Goal: Task Accomplishment & Management: Use online tool/utility

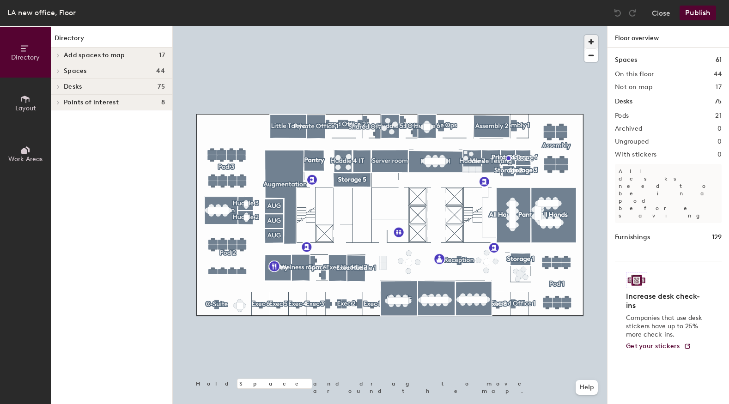
click at [592, 45] on span "button" at bounding box center [591, 41] width 13 height 13
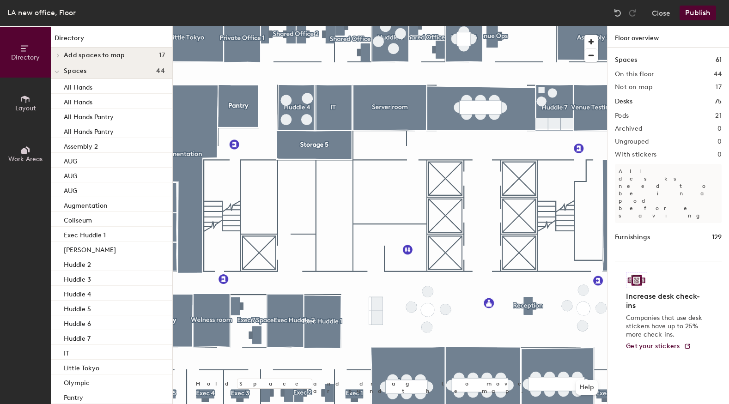
click at [368, 26] on div at bounding box center [390, 26] width 434 height 0
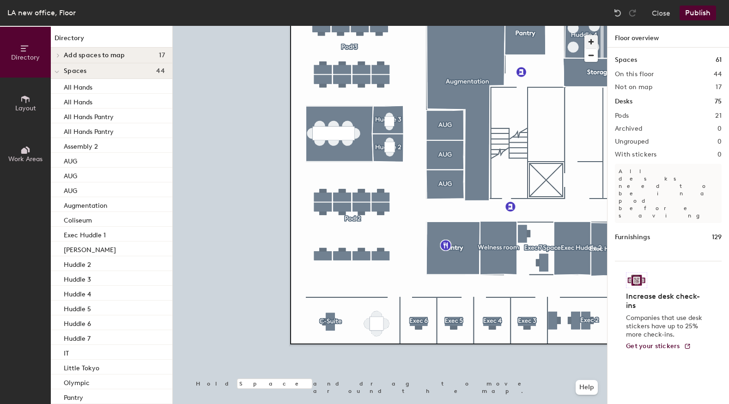
click at [591, 38] on span "button" at bounding box center [591, 41] width 13 height 13
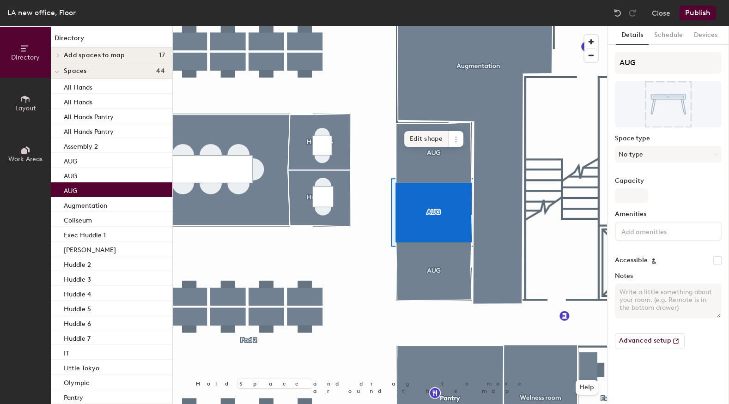
click at [442, 144] on span "Edit shape" at bounding box center [426, 139] width 44 height 16
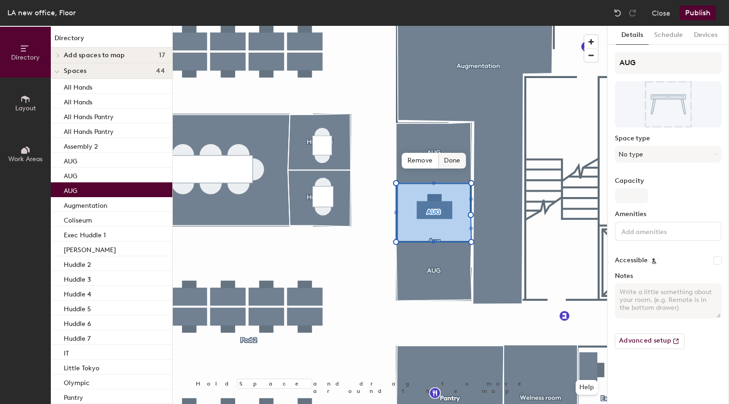
click at [445, 161] on span "Done" at bounding box center [452, 161] width 27 height 16
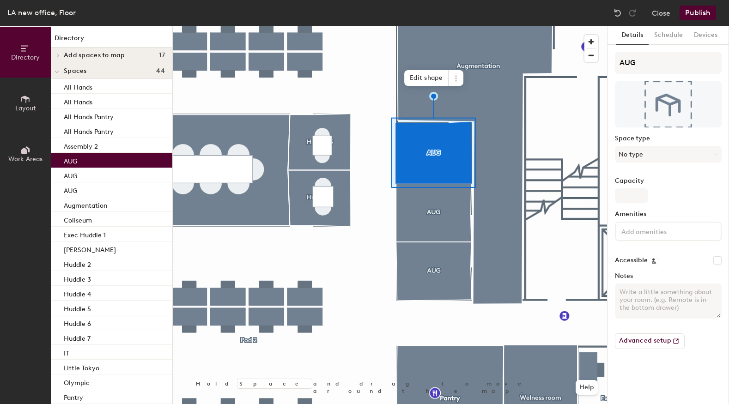
click at [26, 105] on span "Layout" at bounding box center [25, 108] width 21 height 8
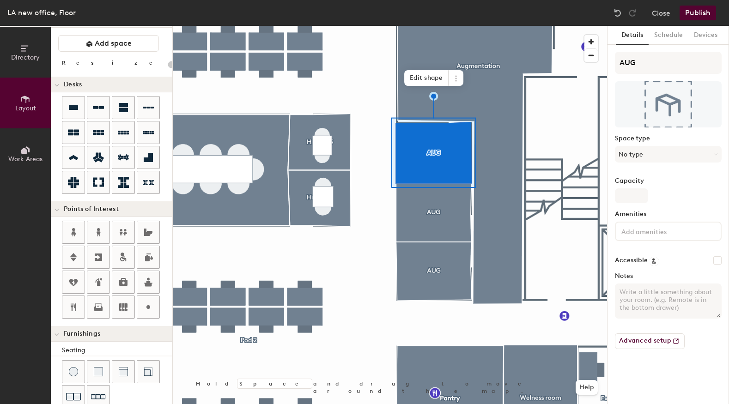
scroll to position [17, 0]
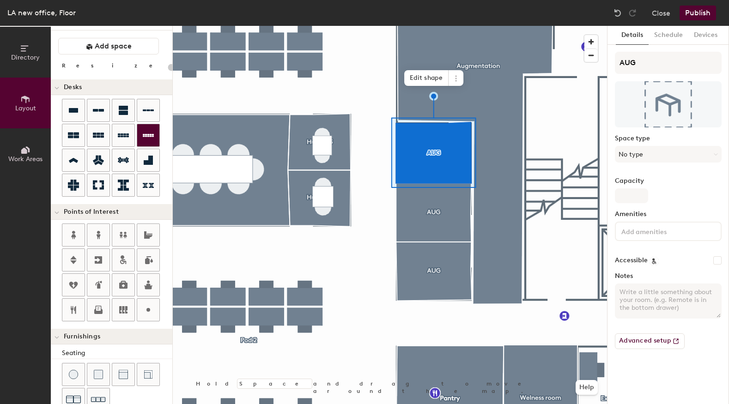
click at [435, 141] on div "Directory Layout Work Areas Layout Add space Resize Desks Points of Interest Fu…" at bounding box center [364, 215] width 729 height 378
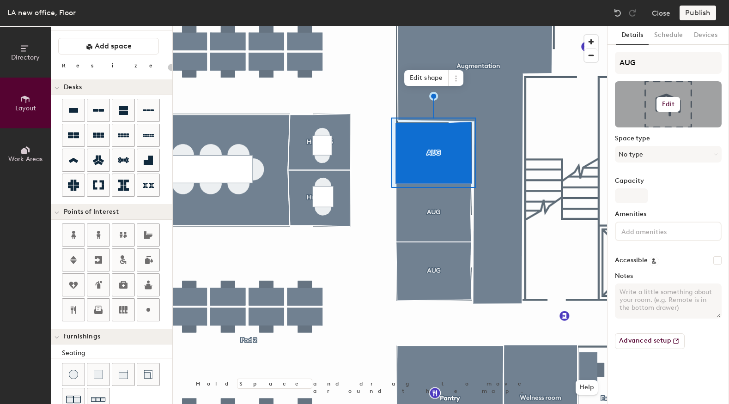
click at [668, 104] on h6 "Edit" at bounding box center [668, 104] width 13 height 7
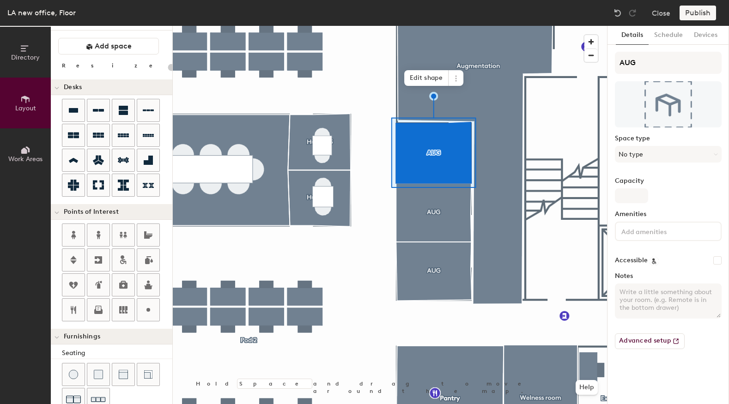
click at [613, 87] on div "Details Schedule Devices AUG Space type No type Capacity Amenities Accessible N…" at bounding box center [669, 215] width 122 height 378
click at [655, 152] on button "No type" at bounding box center [668, 154] width 107 height 17
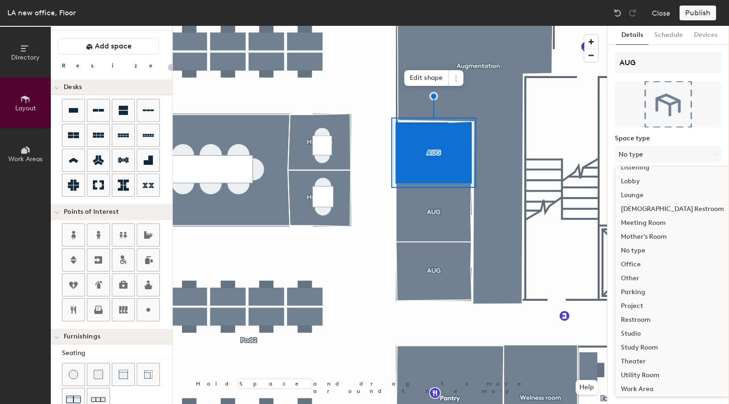
scroll to position [207, 0]
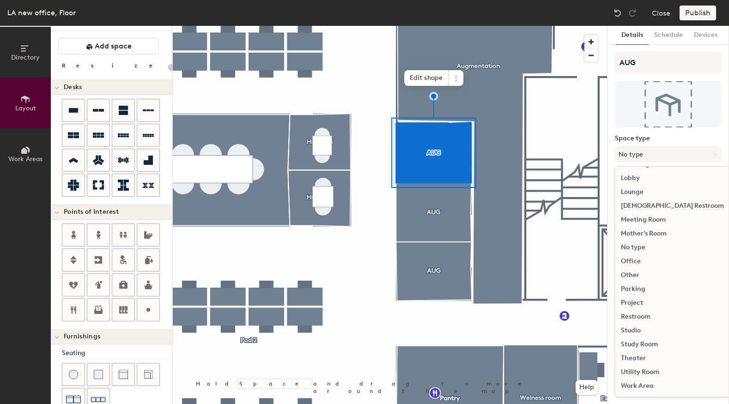
click at [629, 384] on div "Work Area" at bounding box center [673, 386] width 114 height 14
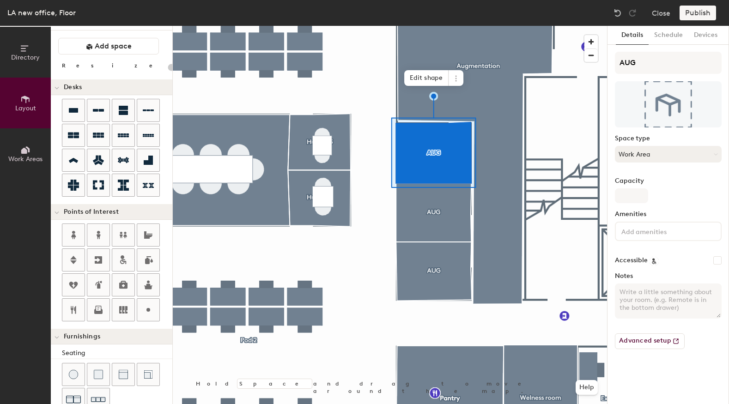
click at [675, 148] on button "Work Area" at bounding box center [668, 154] width 107 height 17
click at [701, 158] on button "Work Area" at bounding box center [668, 154] width 107 height 17
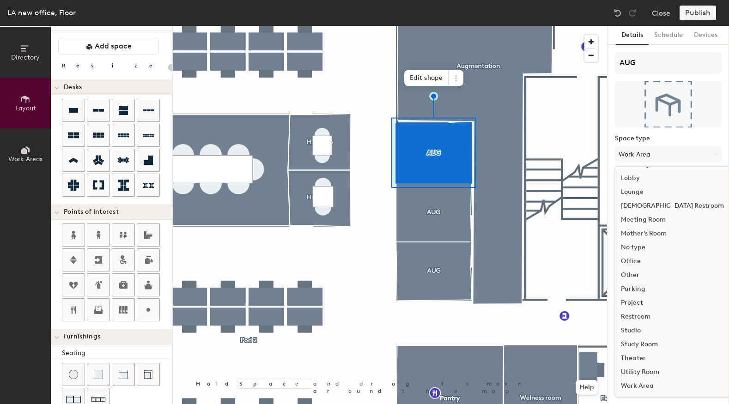
click at [631, 244] on div "No type" at bounding box center [673, 248] width 114 height 14
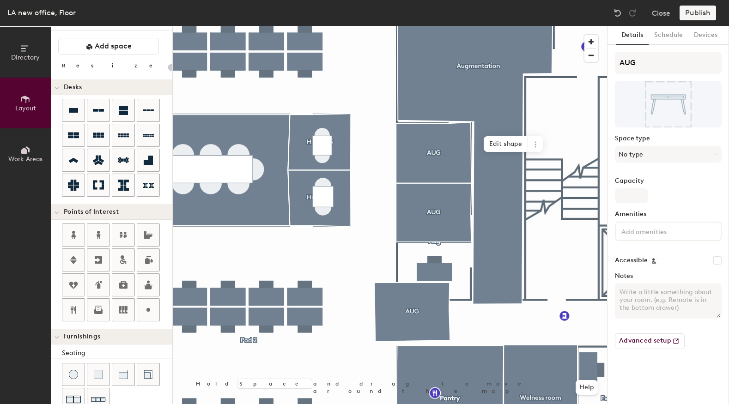
click at [448, 26] on div at bounding box center [390, 26] width 434 height 0
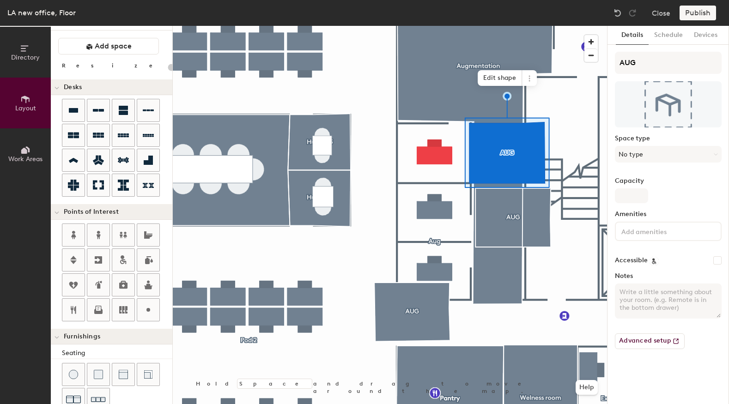
type input "140"
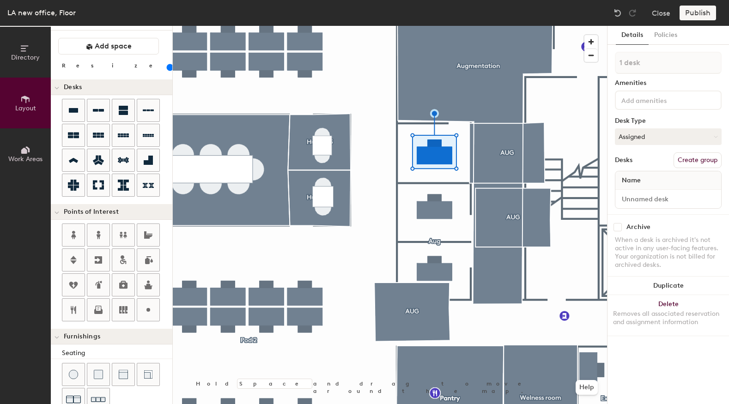
click at [703, 158] on button "Create group" at bounding box center [698, 160] width 48 height 16
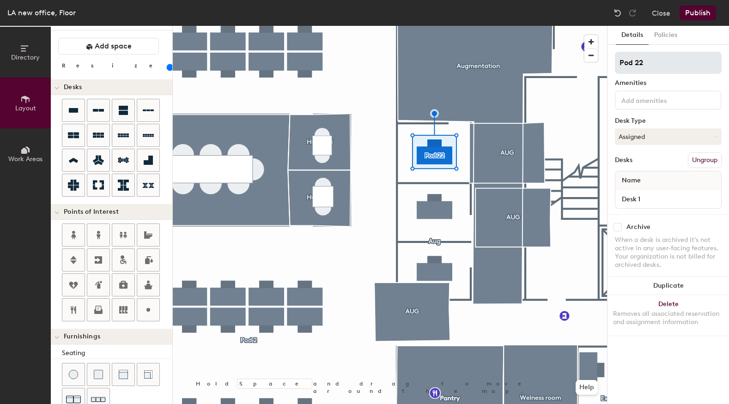
click at [666, 66] on input "Pod 22" at bounding box center [668, 63] width 107 height 22
click at [642, 66] on input "Aug 1" at bounding box center [668, 63] width 107 height 22
click at [635, 66] on input "Aug 1" at bounding box center [668, 63] width 107 height 22
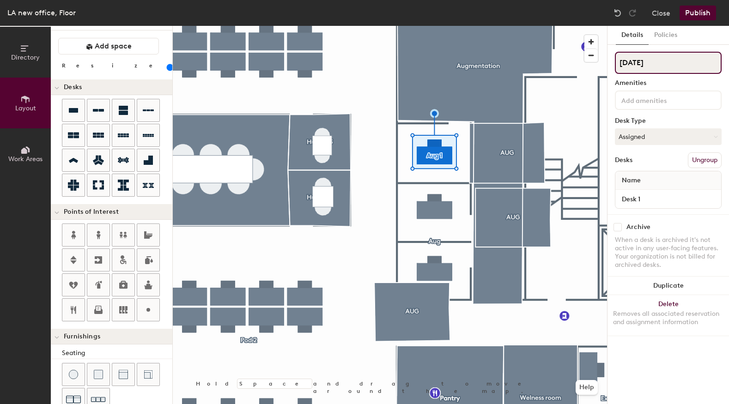
click at [661, 69] on input "[DATE]" at bounding box center [668, 63] width 107 height 22
type input "[DATE]"
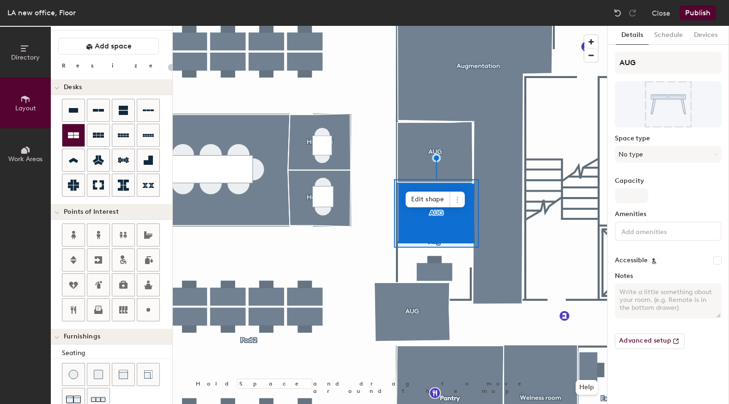
type input "20"
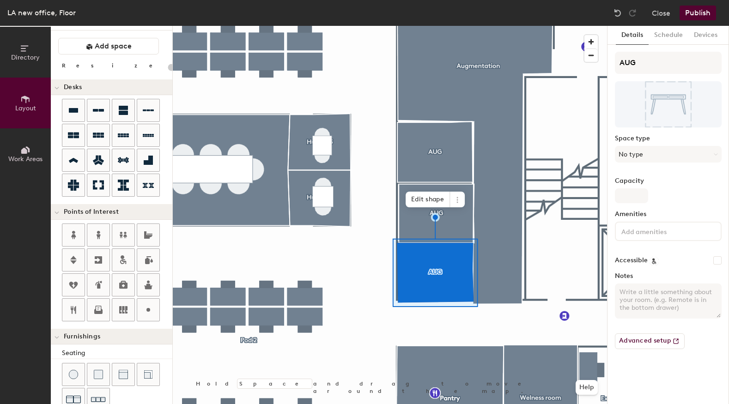
click at [33, 151] on button "Work Areas" at bounding box center [25, 153] width 51 height 51
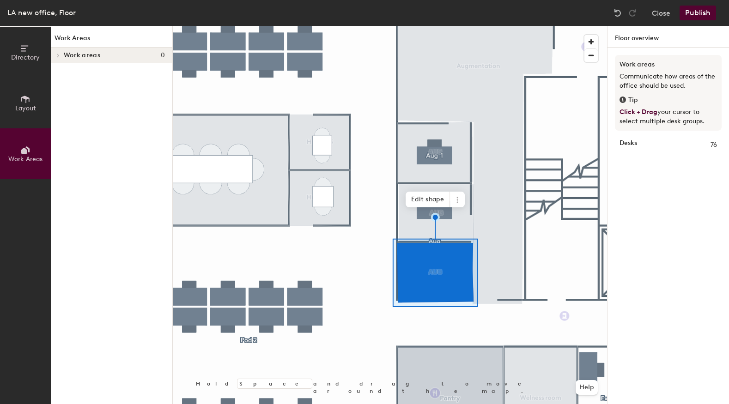
click at [24, 106] on span "Layout" at bounding box center [25, 108] width 21 height 8
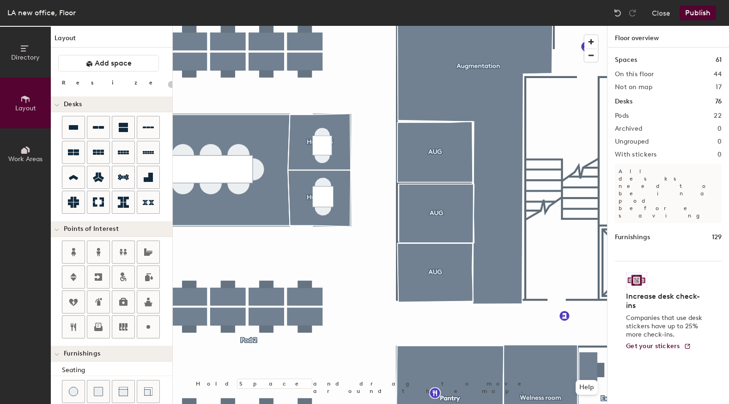
type input "20"
click at [26, 139] on button "Work Areas" at bounding box center [25, 153] width 51 height 51
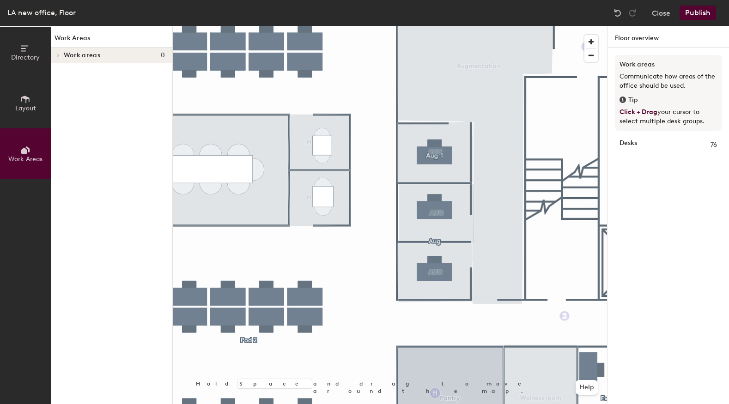
click at [84, 55] on span "Work areas" at bounding box center [82, 55] width 37 height 7
click at [25, 88] on button "Layout" at bounding box center [25, 103] width 51 height 51
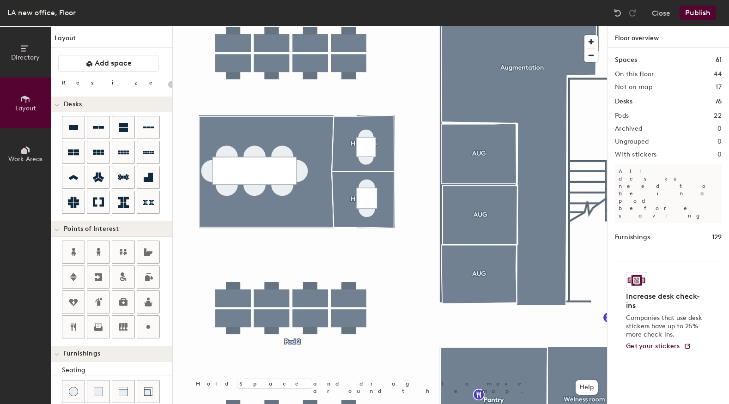
click at [701, 16] on button "Publish" at bounding box center [698, 13] width 37 height 15
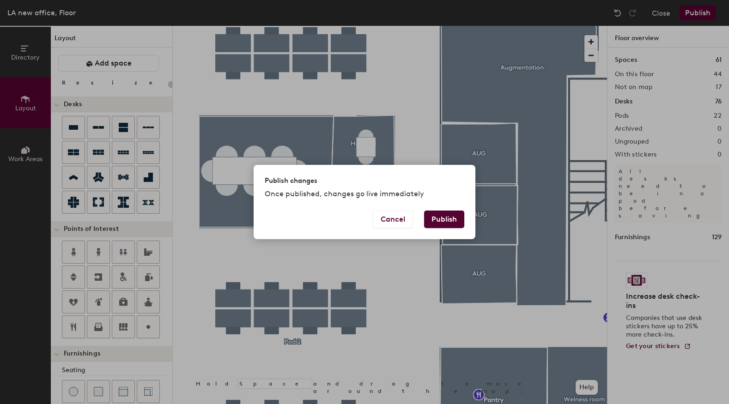
click at [439, 224] on button "Publish" at bounding box center [444, 220] width 40 height 18
type input "20"
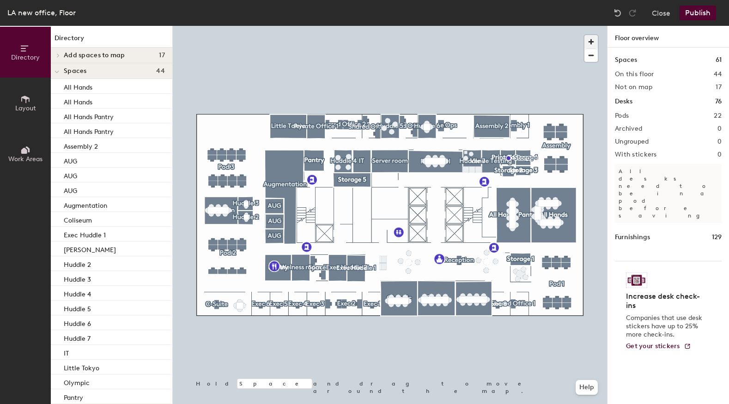
click at [594, 40] on span "button" at bounding box center [591, 41] width 13 height 13
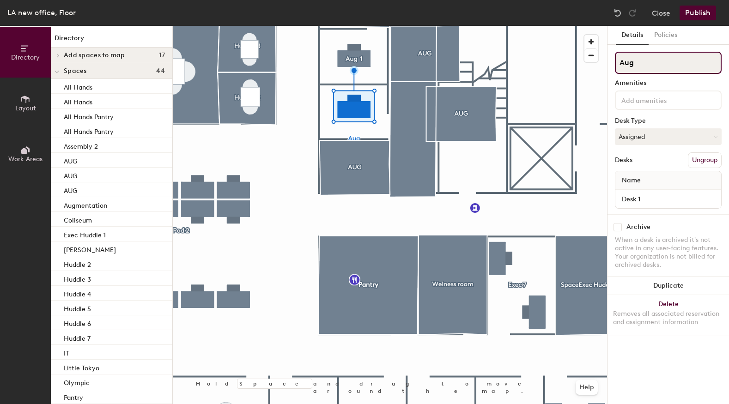
click at [677, 65] on input "Aug" at bounding box center [668, 63] width 107 height 22
type input "[DATE]"
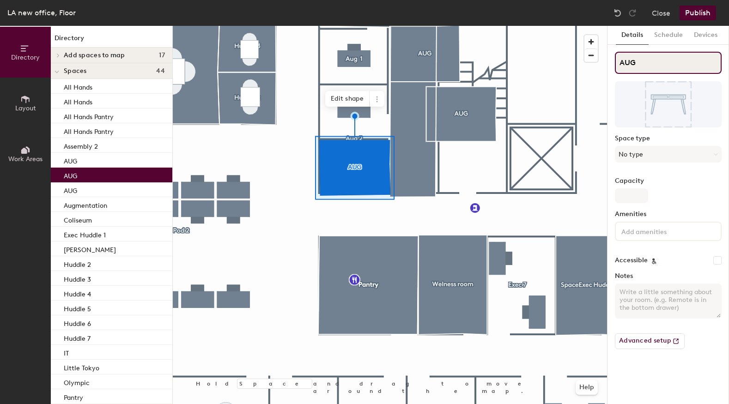
click at [640, 56] on input "AUG" at bounding box center [668, 63] width 107 height 22
click at [641, 59] on input "AUG" at bounding box center [668, 63] width 107 height 22
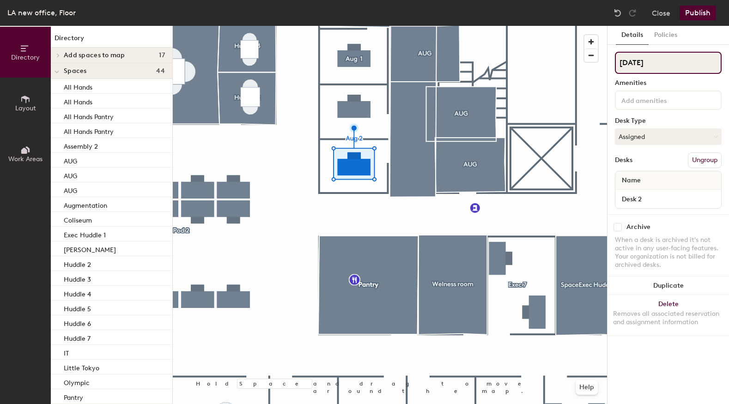
click at [666, 65] on input "[DATE]" at bounding box center [668, 63] width 107 height 22
type input "[DATE]"
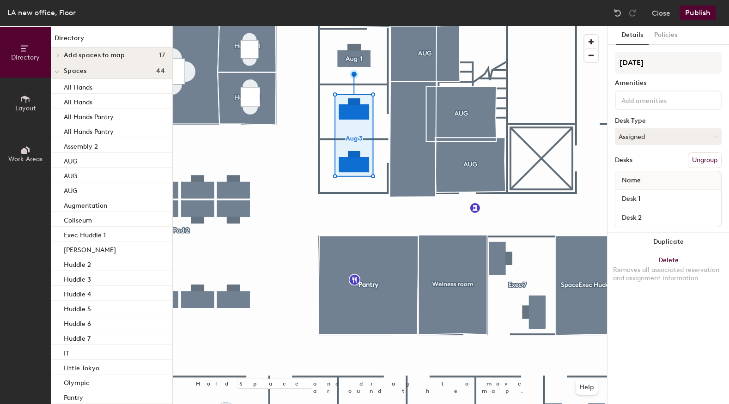
click at [712, 157] on button "Ungroup" at bounding box center [705, 160] width 34 height 16
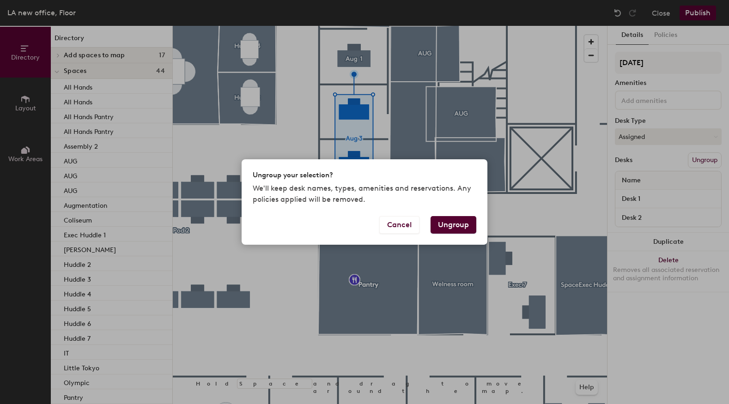
click at [471, 229] on button "Ungroup" at bounding box center [454, 225] width 46 height 18
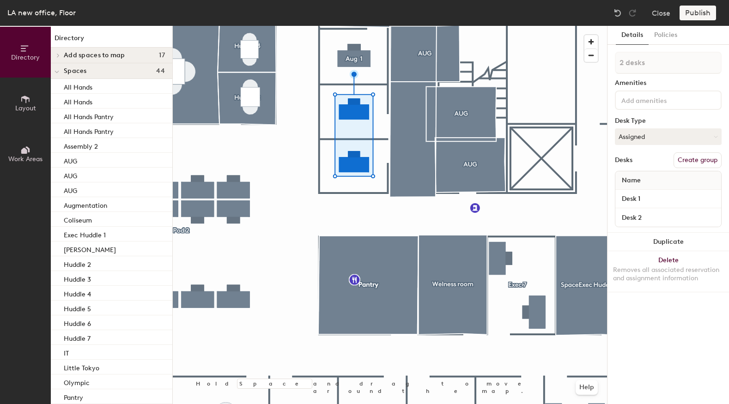
type input "1 desk"
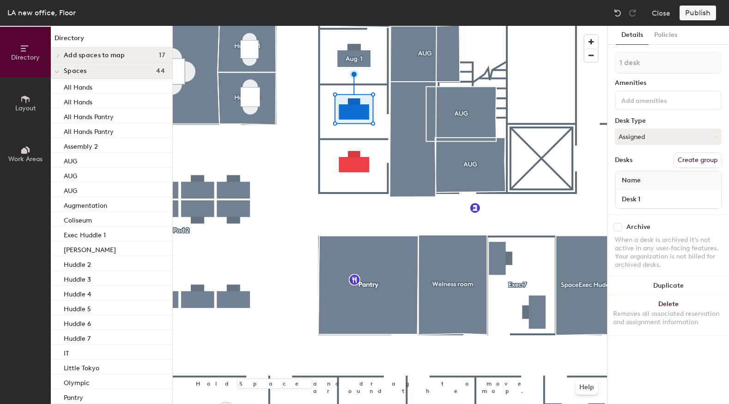
click at [698, 161] on button "Create group" at bounding box center [698, 160] width 48 height 16
type input "P"
click at [628, 63] on input "[DATE]" at bounding box center [668, 63] width 107 height 22
type input "[DATE]"
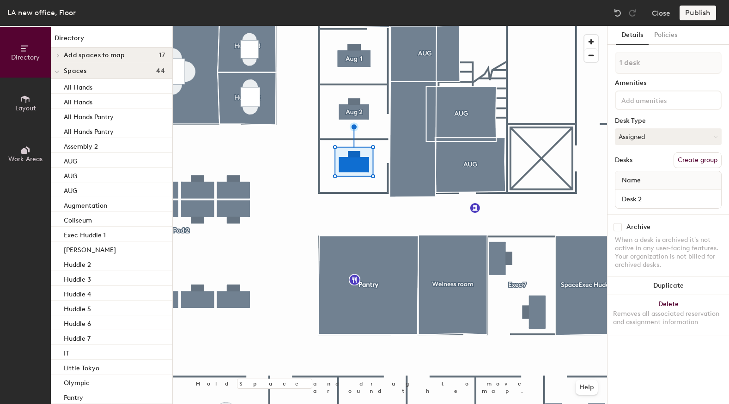
click at [689, 158] on button "Create group" at bounding box center [698, 160] width 48 height 16
type input "P"
click at [634, 63] on input "[DATE]" at bounding box center [668, 63] width 107 height 22
type input "[DATE]"
click at [410, 26] on div at bounding box center [390, 26] width 434 height 0
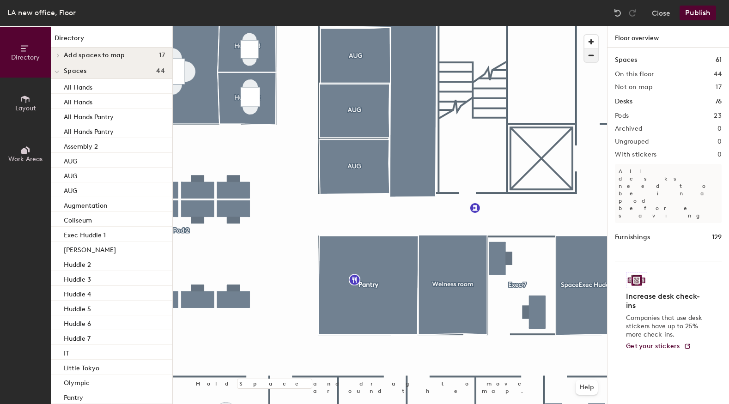
click at [587, 57] on span "button" at bounding box center [591, 55] width 13 height 13
click at [703, 14] on button "Publish" at bounding box center [698, 13] width 37 height 15
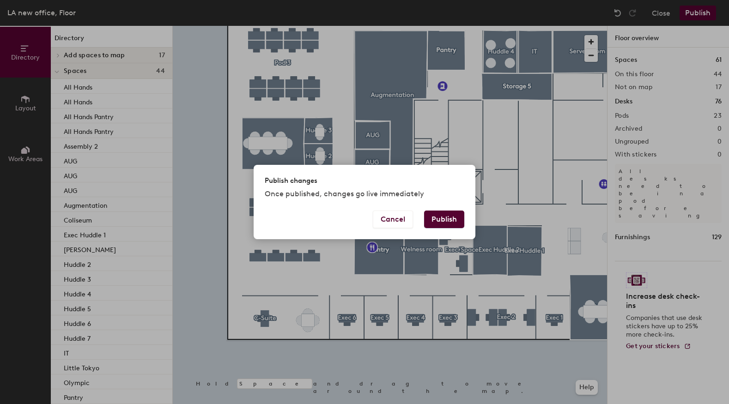
click at [442, 212] on button "Publish" at bounding box center [444, 220] width 40 height 18
